Goal: Find specific page/section: Find specific page/section

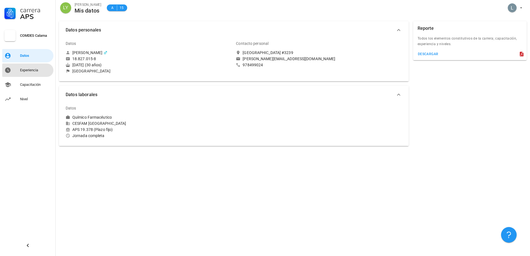
click at [21, 71] on div "Experiencia" at bounding box center [35, 70] width 31 height 4
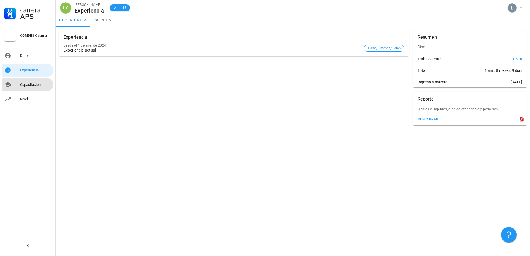
click at [21, 81] on div "Capacitación" at bounding box center [35, 84] width 31 height 9
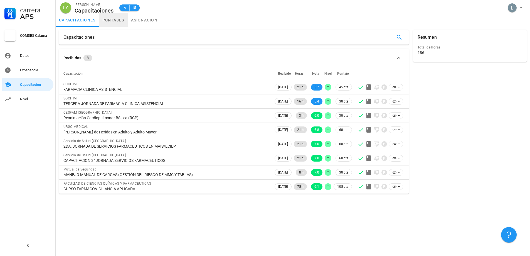
click at [122, 19] on link "puntajes" at bounding box center [113, 19] width 29 height 13
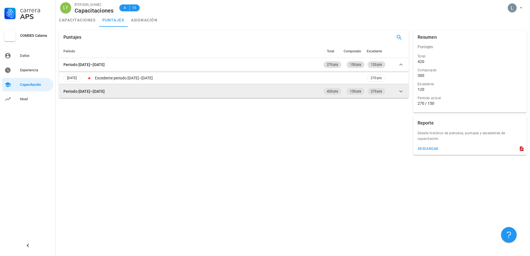
click at [97, 90] on div "Periodo [DATE]–[DATE]" at bounding box center [83, 91] width 41 height 6
